Goal: Task Accomplishment & Management: Complete application form

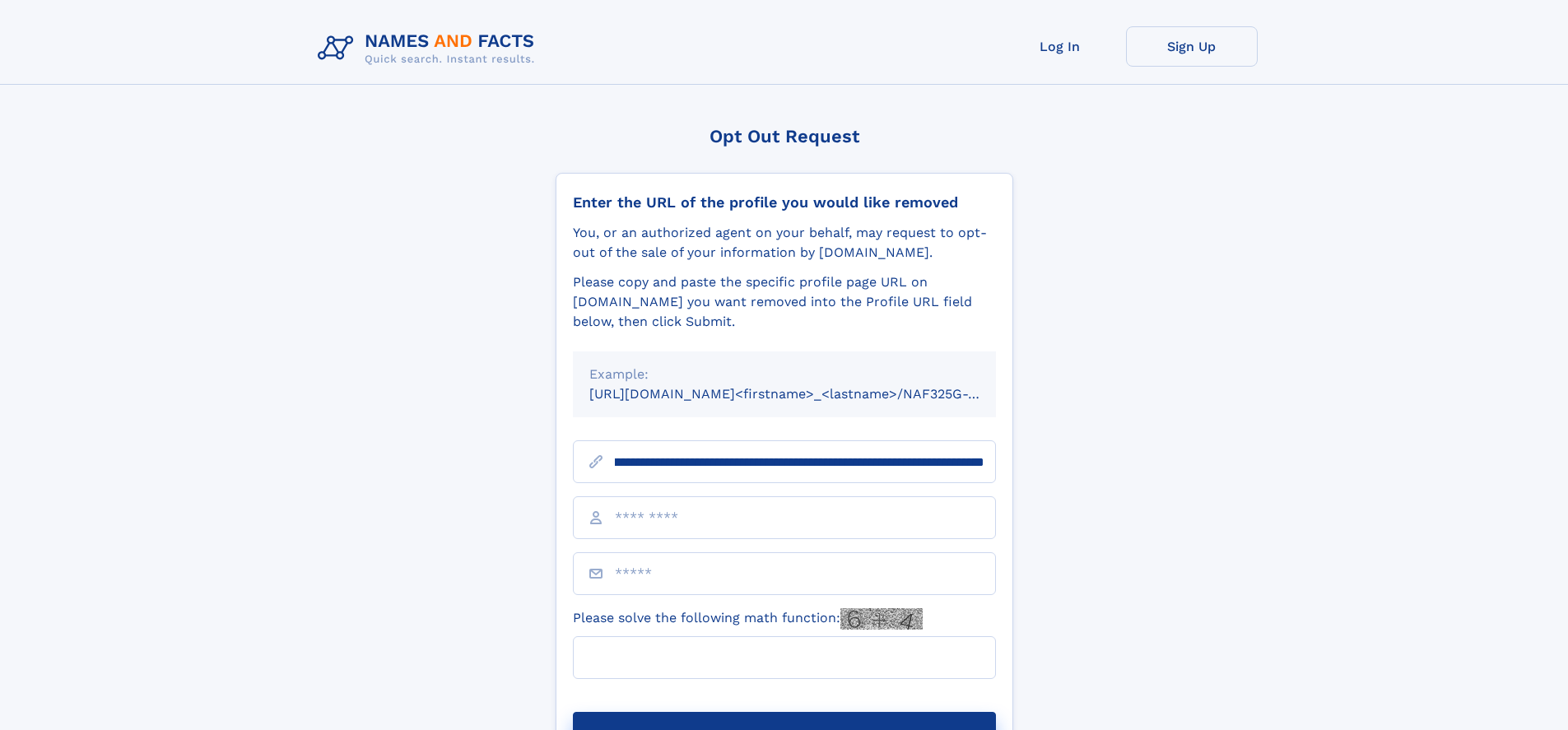
scroll to position [0, 201]
type input "**********"
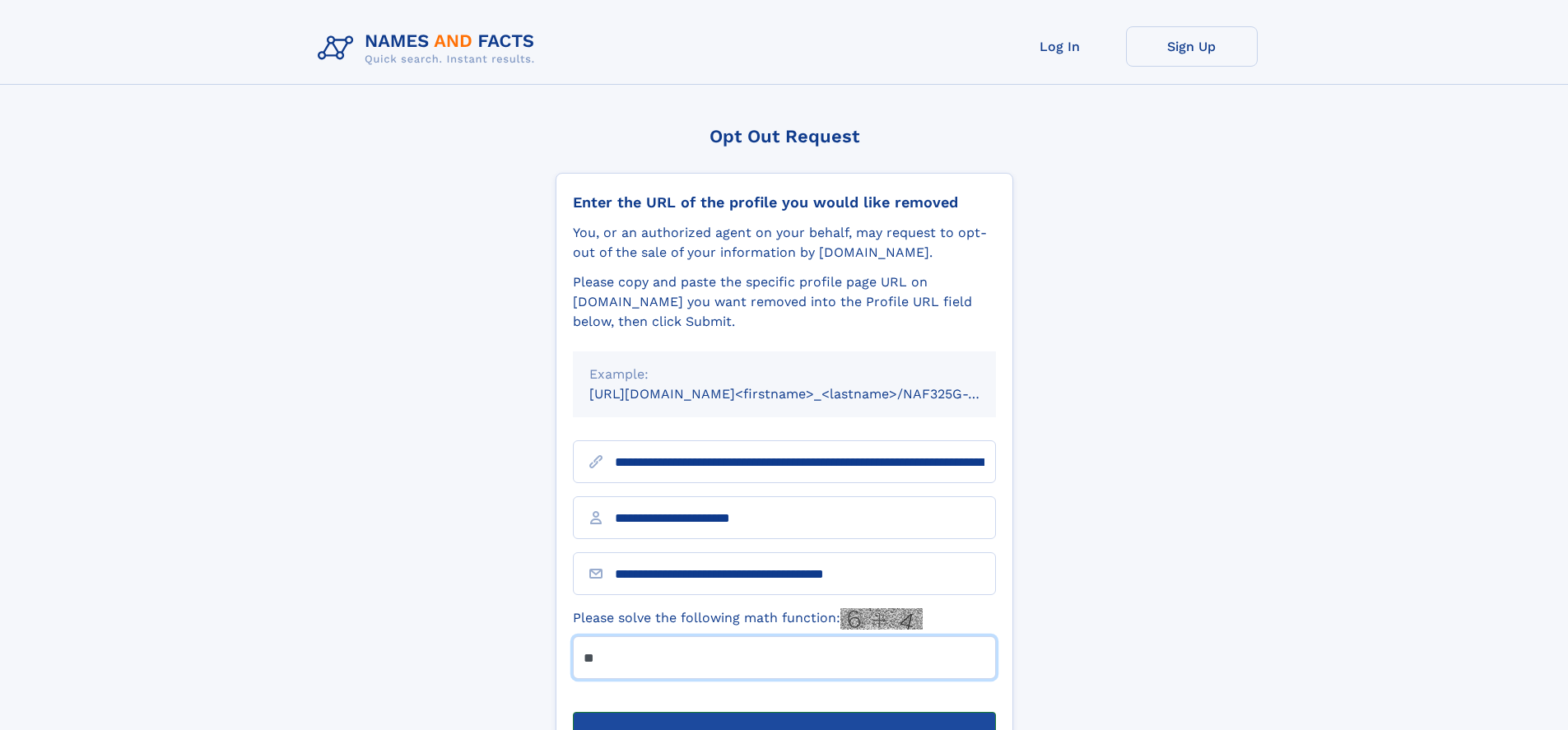
type input "**"
click at [783, 713] on button "Submit Opt Out Request" at bounding box center [784, 738] width 423 height 52
